Goal: Information Seeking & Learning: Check status

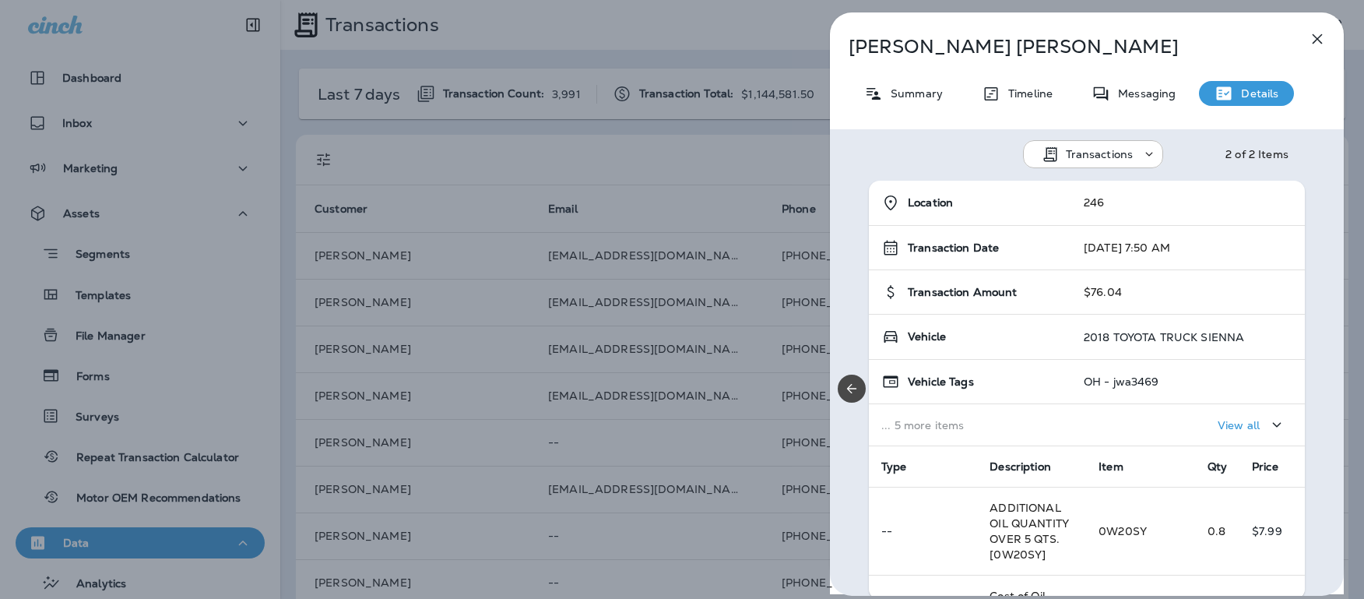
scroll to position [306, 0]
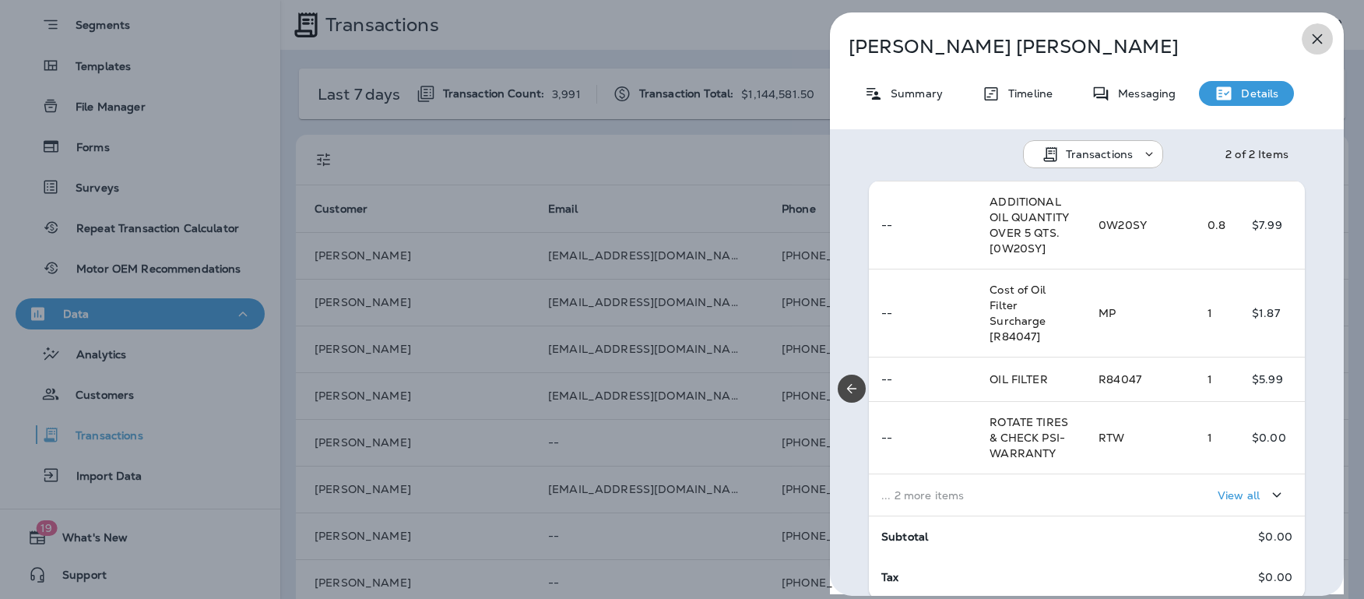
click at [1319, 39] on icon "button" at bounding box center [1317, 39] width 19 height 19
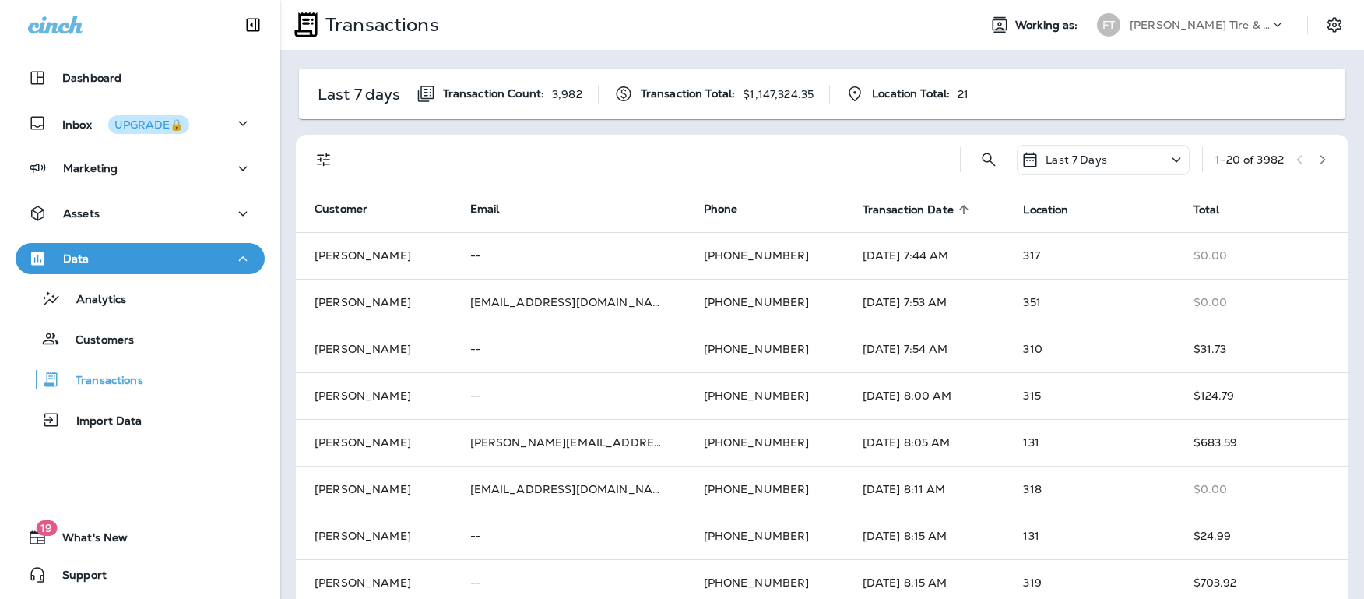
click at [957, 209] on icon at bounding box center [964, 209] width 14 height 14
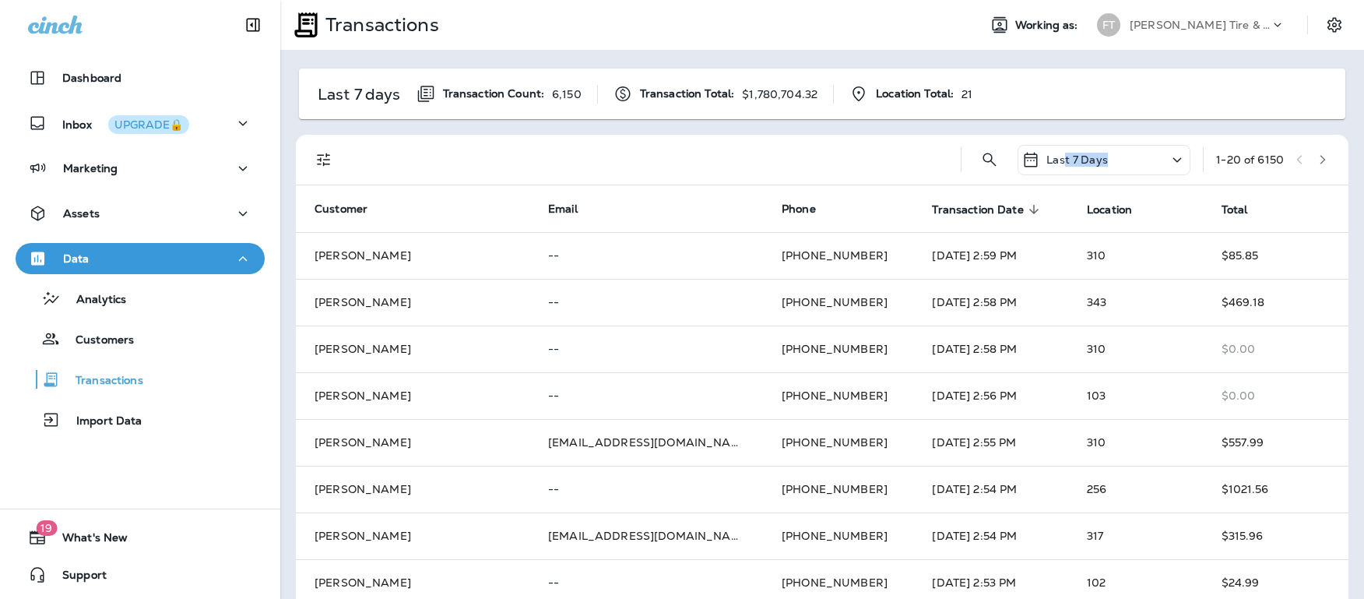
click at [1048, 165] on div "Last 7 Days" at bounding box center [1064, 159] width 86 height 19
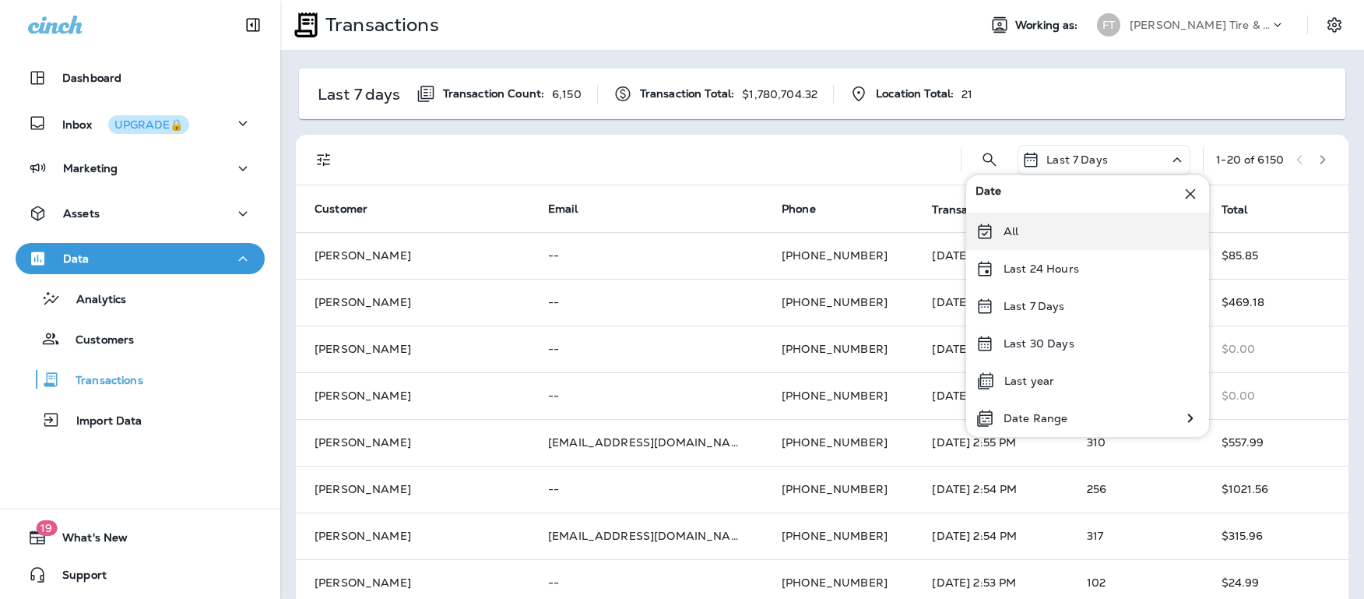
click at [1017, 228] on p "All" at bounding box center [1010, 231] width 15 height 12
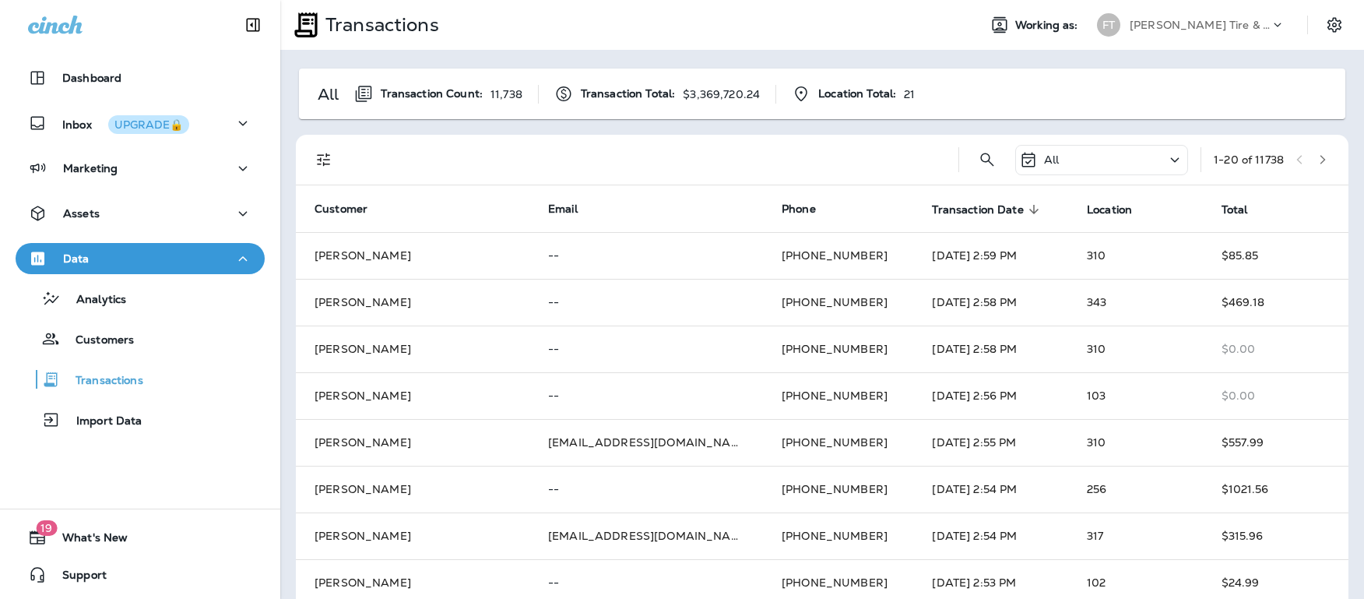
click at [1027, 209] on icon at bounding box center [1034, 209] width 14 height 14
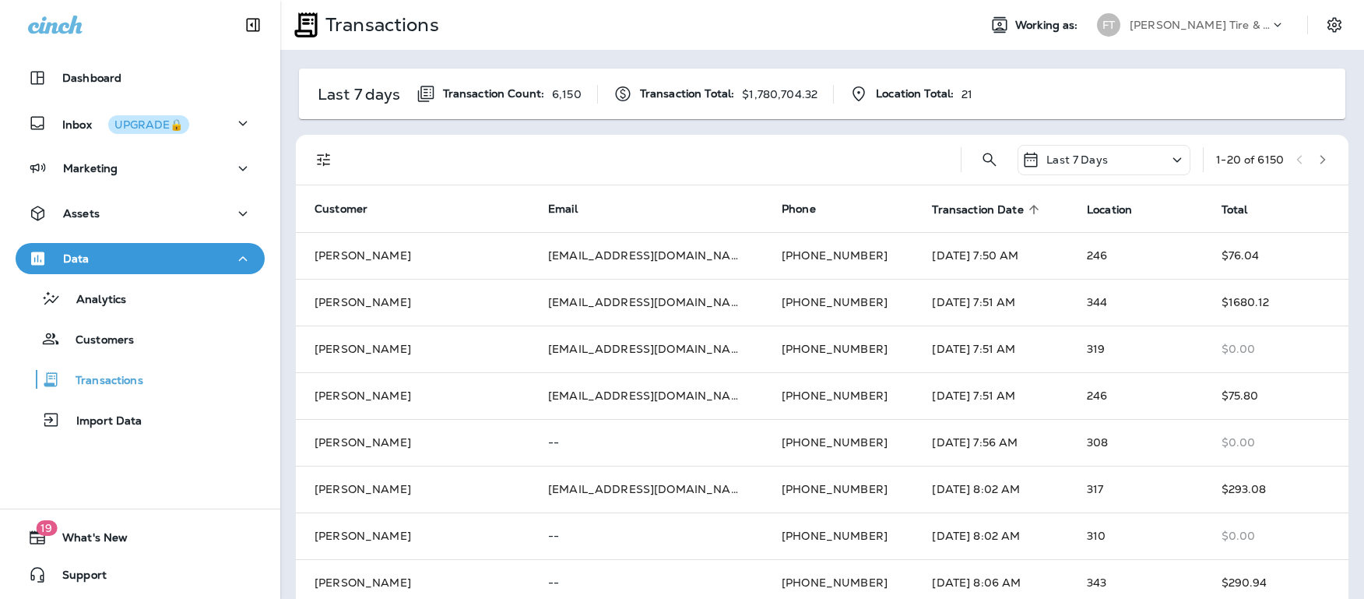
click at [1055, 159] on p "Last 7 Days" at bounding box center [1076, 159] width 61 height 12
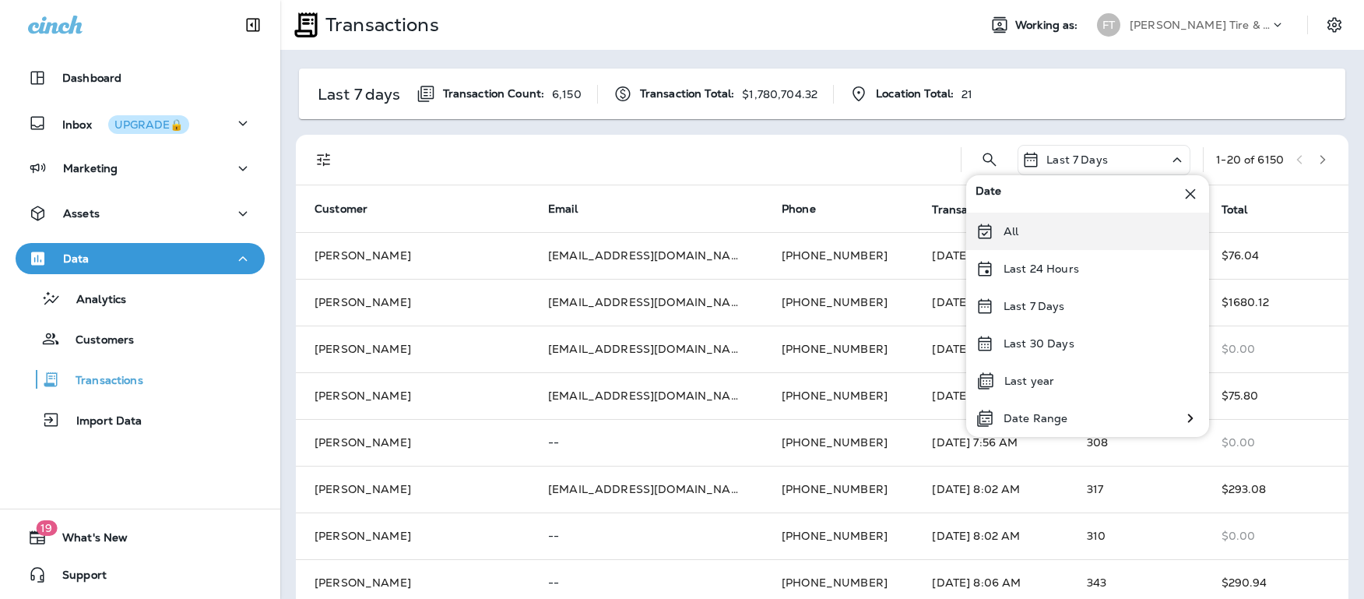
click at [1021, 231] on div "All" at bounding box center [1087, 230] width 243 height 37
